Goal: Transaction & Acquisition: Book appointment/travel/reservation

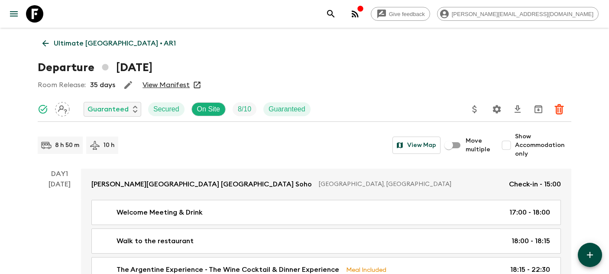
scroll to position [1155, 0]
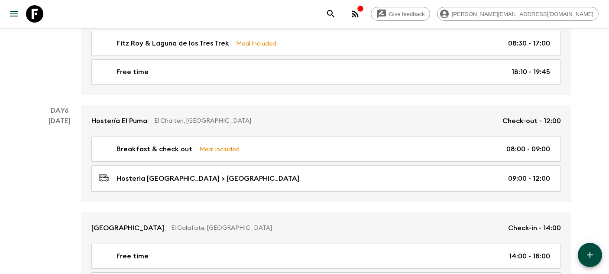
click at [37, 18] on icon at bounding box center [34, 13] width 17 height 17
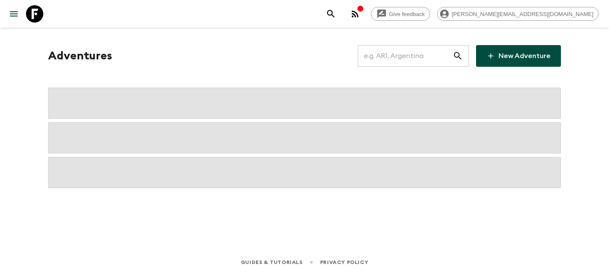
click at [402, 61] on input "text" at bounding box center [405, 56] width 95 height 24
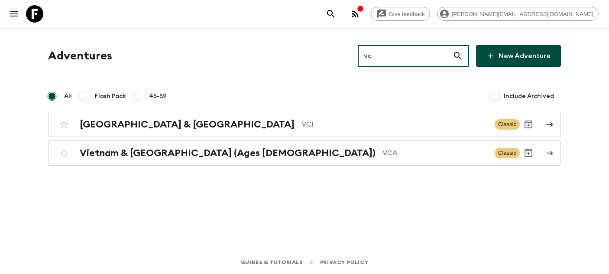
type input "vca"
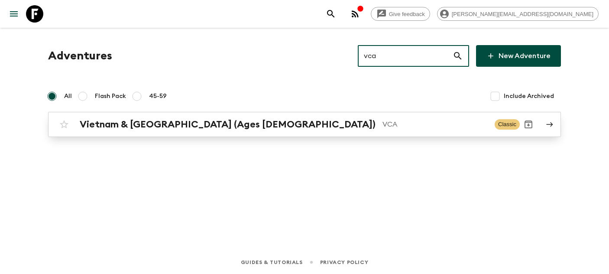
click at [114, 116] on div "Vietnam & Cambodia (Ages 45-59) VCA Classic" at bounding box center [287, 124] width 464 height 17
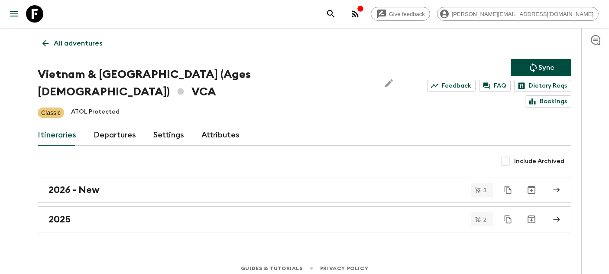
click at [114, 125] on link "Departures" at bounding box center [115, 135] width 42 height 21
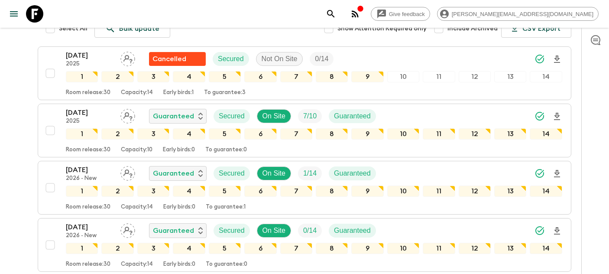
scroll to position [163, 0]
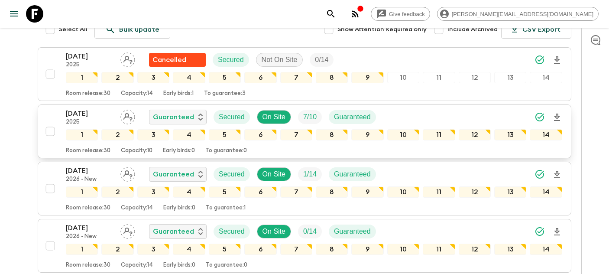
click at [79, 108] on p "[DATE]" at bounding box center [90, 113] width 48 height 10
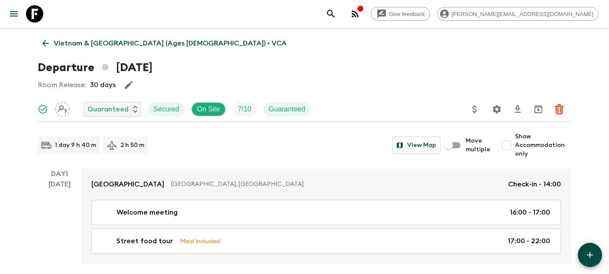
click at [41, 19] on icon at bounding box center [34, 13] width 17 height 17
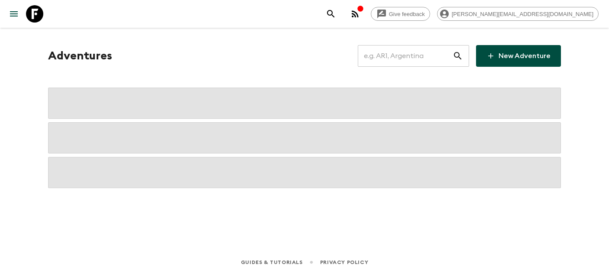
click at [422, 59] on input "text" at bounding box center [405, 56] width 95 height 24
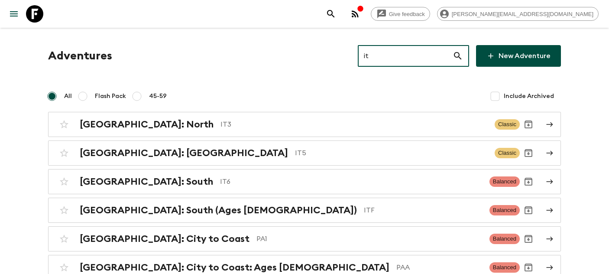
type input "it6"
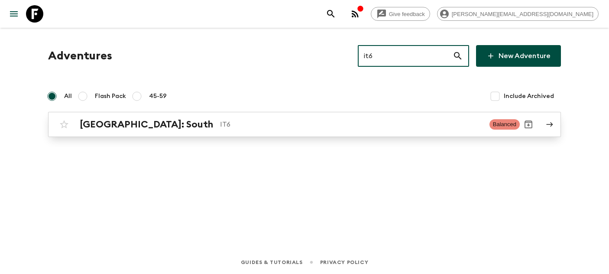
click at [220, 126] on p "IT6" at bounding box center [351, 124] width 262 height 10
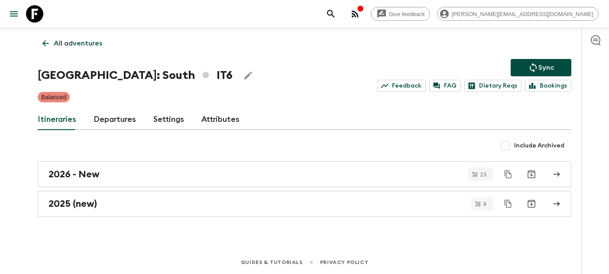
click at [110, 121] on link "Departures" at bounding box center [115, 119] width 42 height 21
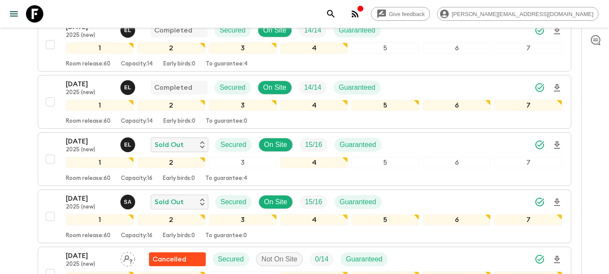
scroll to position [301, 0]
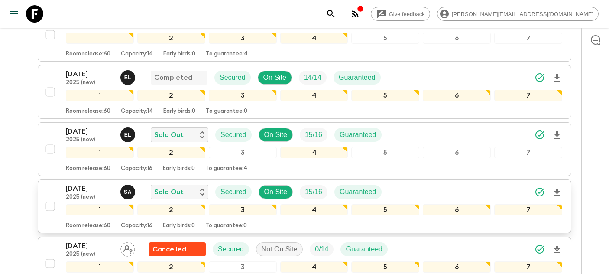
click at [97, 189] on p "19 Sep 2025" at bounding box center [90, 188] width 48 height 10
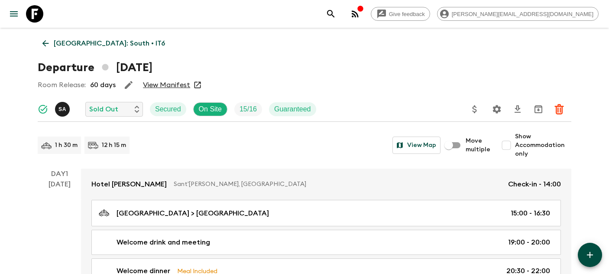
click at [35, 15] on icon at bounding box center [34, 13] width 17 height 17
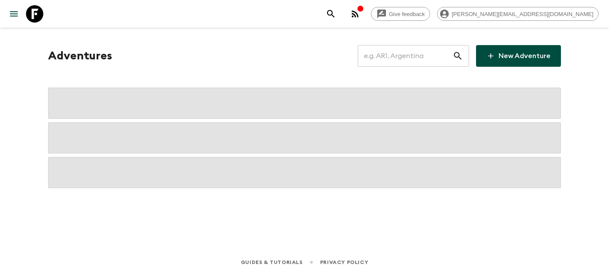
click at [414, 52] on input "text" at bounding box center [405, 56] width 95 height 24
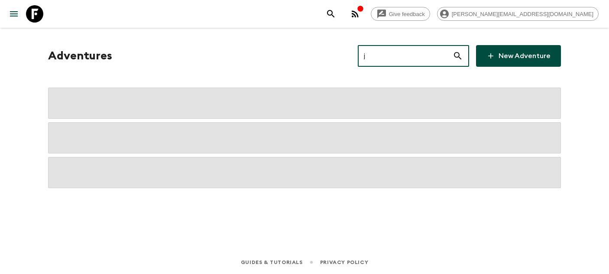
type input "jp"
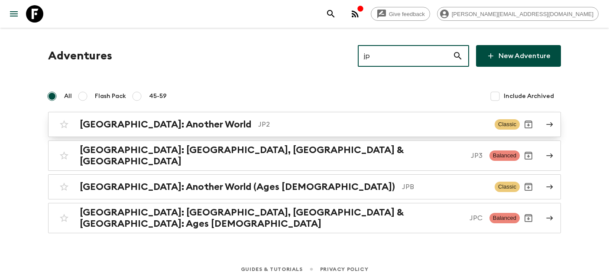
click at [289, 123] on p "JP2" at bounding box center [373, 124] width 230 height 10
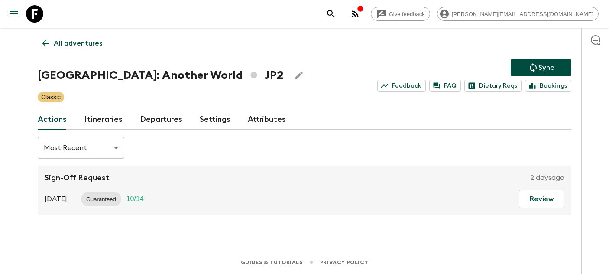
click at [100, 117] on link "Itineraries" at bounding box center [103, 119] width 39 height 21
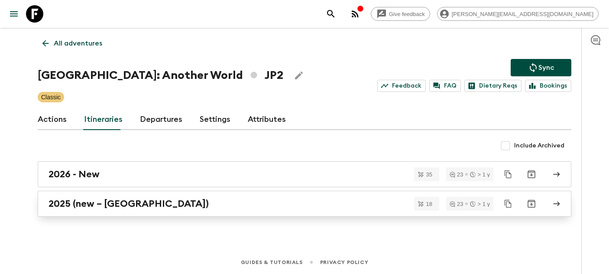
click at [149, 204] on div "2025 (new – Nara)" at bounding box center [295, 203] width 495 height 11
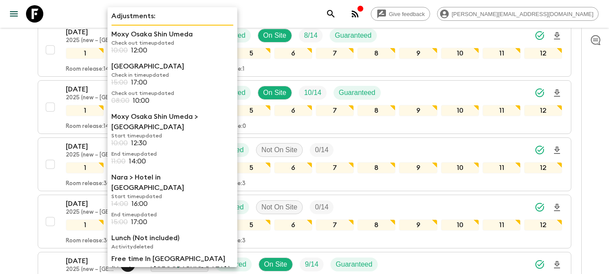
scroll to position [169, 0]
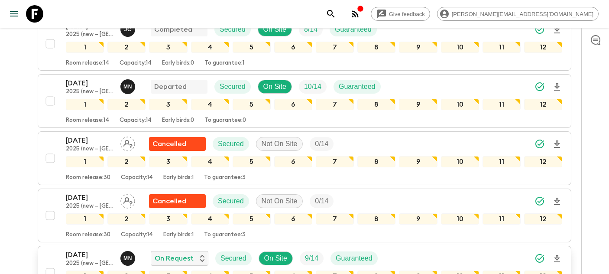
click at [82, 249] on p "20 Sep 2025" at bounding box center [90, 254] width 48 height 10
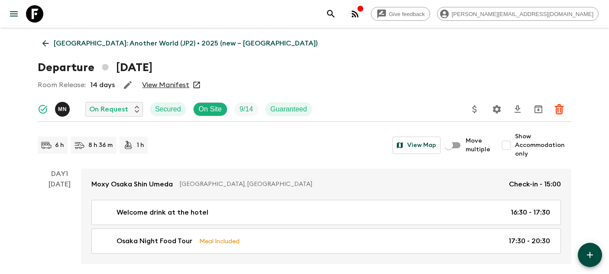
click at [38, 10] on icon at bounding box center [34, 13] width 17 height 17
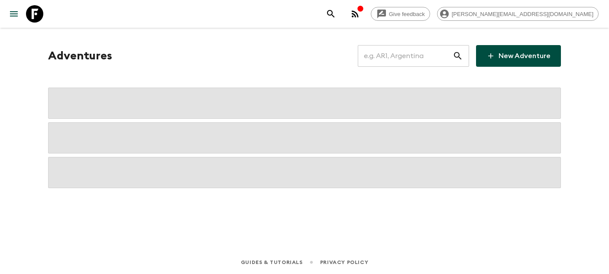
click at [409, 59] on input "text" at bounding box center [405, 56] width 95 height 24
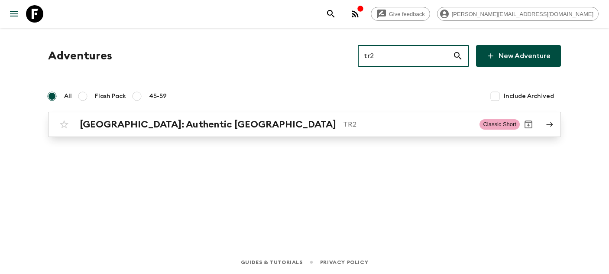
type input "tr2"
click at [182, 122] on h2 "Türkiye: Authentic Istanbul" at bounding box center [208, 124] width 256 height 11
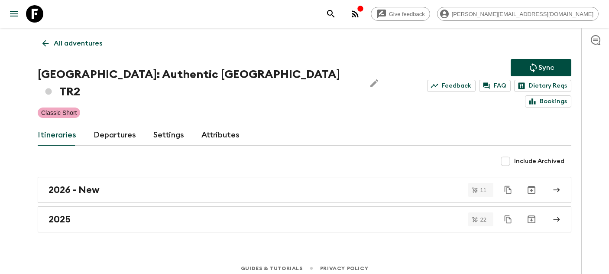
click at [109, 125] on link "Departures" at bounding box center [115, 135] width 42 height 21
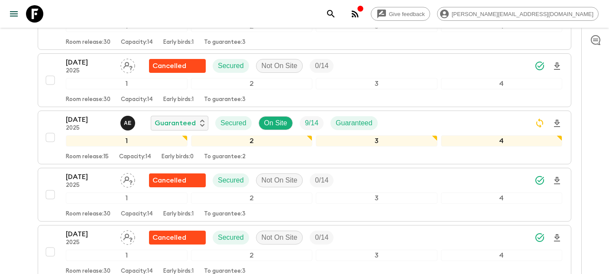
scroll to position [1416, 0]
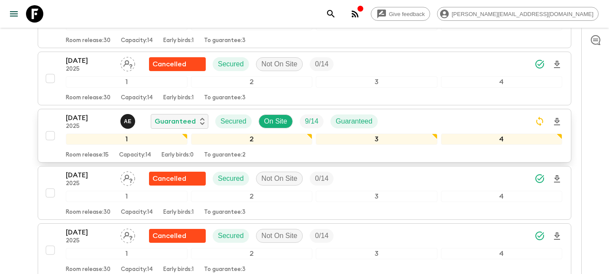
click at [75, 113] on p "03 Oct 2025" at bounding box center [90, 118] width 48 height 10
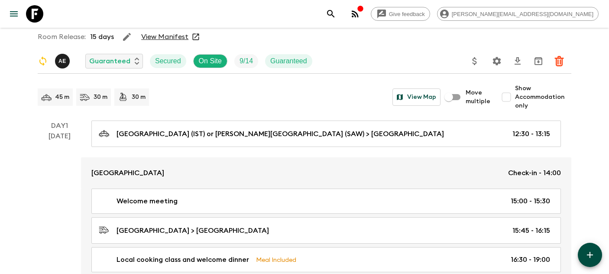
scroll to position [48, 0]
click at [511, 97] on input "Show Accommodation only" at bounding box center [506, 96] width 17 height 17
checkbox input "true"
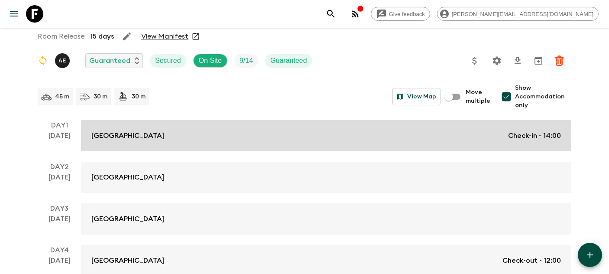
click at [369, 138] on div "Burdock Hotel Istanbul Check-in - 14:00" at bounding box center [325, 135] width 469 height 10
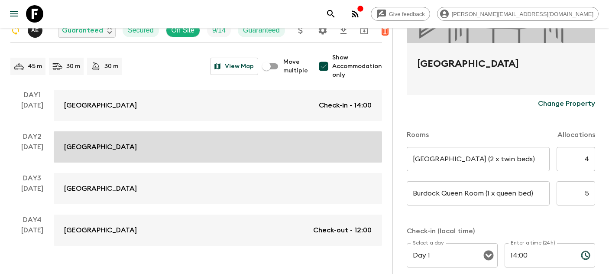
scroll to position [98, 0]
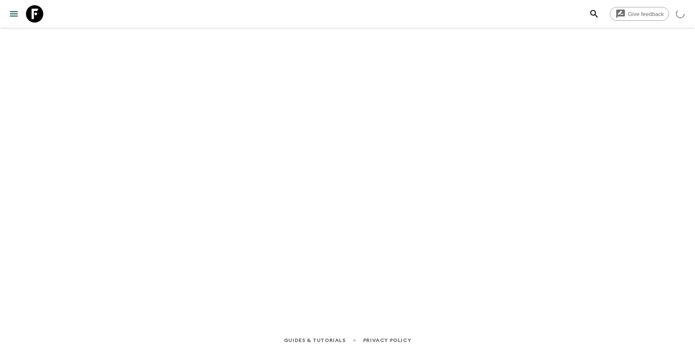
click at [462, 96] on div at bounding box center [348, 166] width 554 height 276
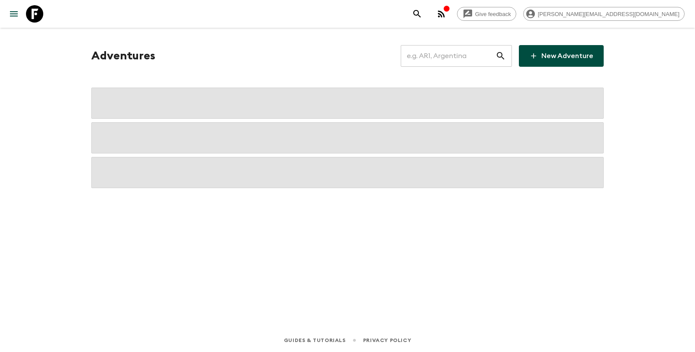
click at [463, 61] on input "text" at bounding box center [448, 56] width 95 height 24
type input "ab2"
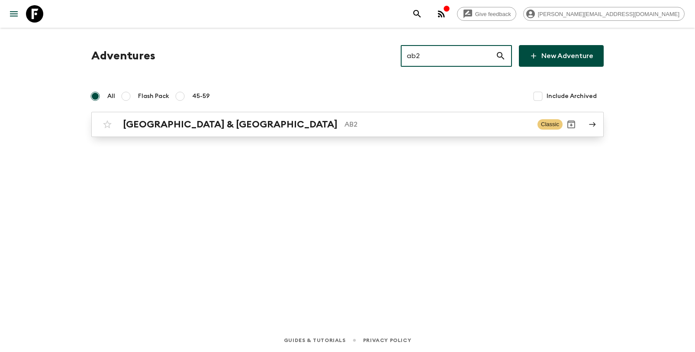
click at [259, 131] on div "Argentina & [GEOGRAPHIC_DATA] AB2 Classic" at bounding box center [331, 124] width 464 height 17
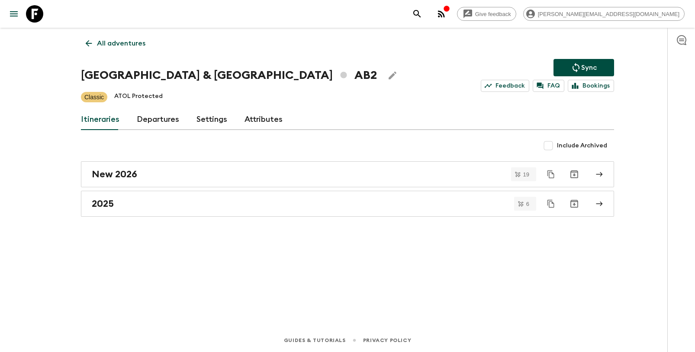
click at [151, 116] on link "Departures" at bounding box center [158, 119] width 42 height 21
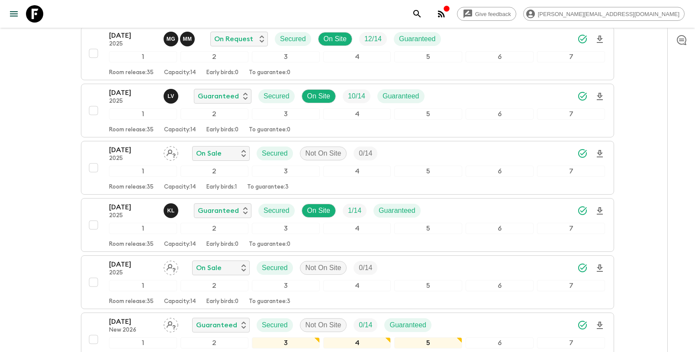
scroll to position [227, 0]
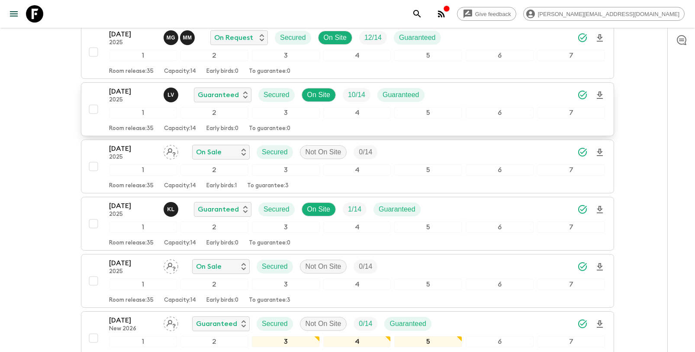
click at [120, 96] on p "[DATE]" at bounding box center [133, 91] width 48 height 10
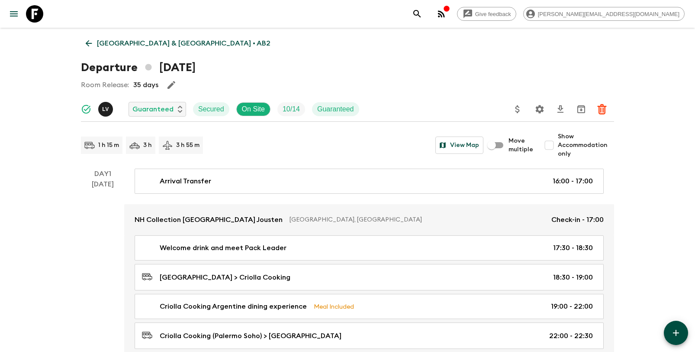
click at [548, 144] on input "Show Accommodation only" at bounding box center [549, 144] width 17 height 17
checkbox input "true"
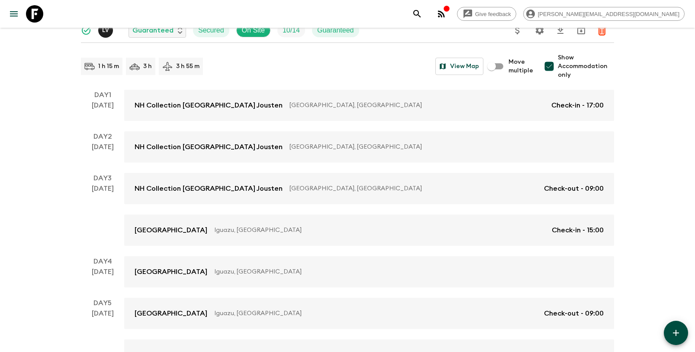
scroll to position [81, 0]
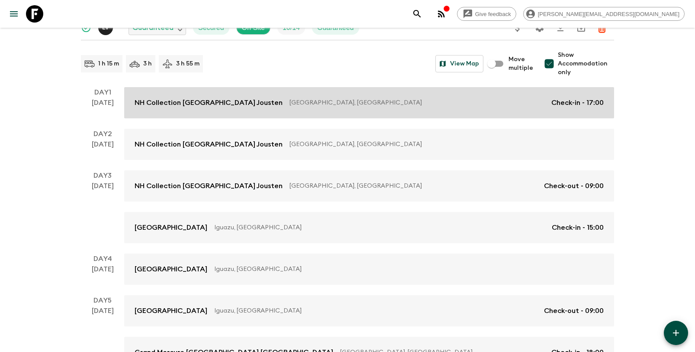
click at [360, 104] on p "[GEOGRAPHIC_DATA], [GEOGRAPHIC_DATA]" at bounding box center [417, 102] width 255 height 9
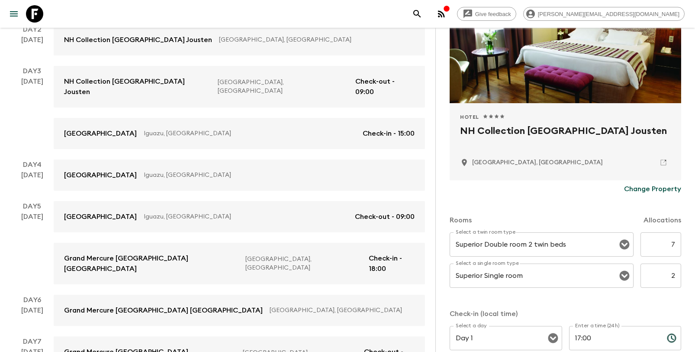
scroll to position [189, 0]
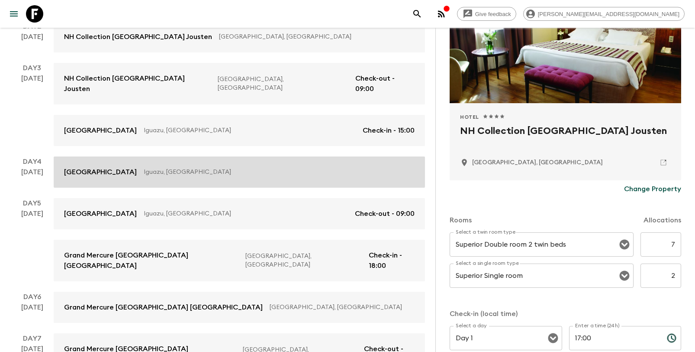
click at [252, 168] on p "Iguazu, [GEOGRAPHIC_DATA]" at bounding box center [276, 172] width 264 height 9
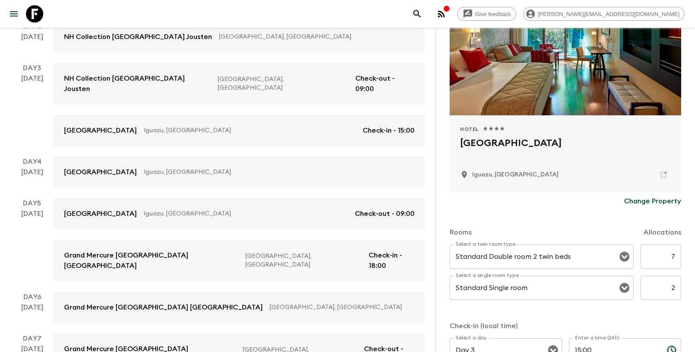
scroll to position [101, 0]
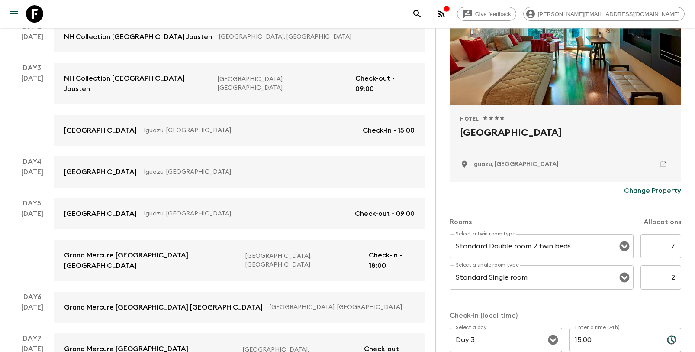
click at [235, 262] on div "Day 1 [DATE] NH Collection [GEOGRAPHIC_DATA] Jousten [GEOGRAPHIC_DATA], [GEOGRA…" at bounding box center [217, 177] width 415 height 395
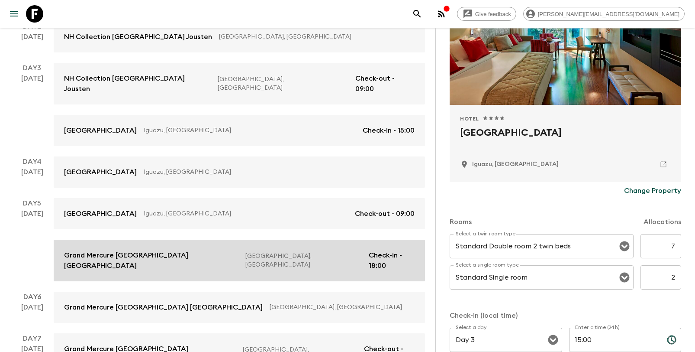
click at [232, 251] on link "Grand Mercure [GEOGRAPHIC_DATA] [GEOGRAPHIC_DATA] [GEOGRAPHIC_DATA], [GEOGRAPHI…" at bounding box center [240, 260] width 372 height 42
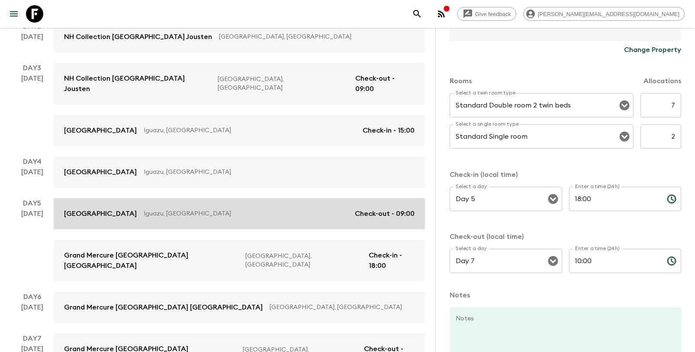
scroll to position [228, 0]
